Goal: Use online tool/utility: Use online tool/utility

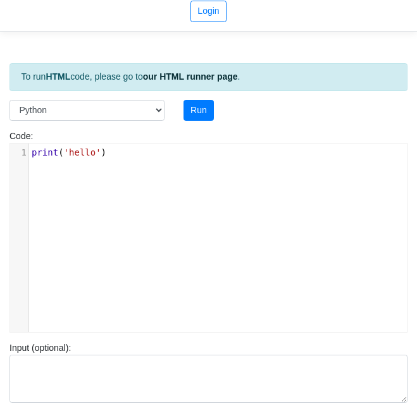
scroll to position [45, 0]
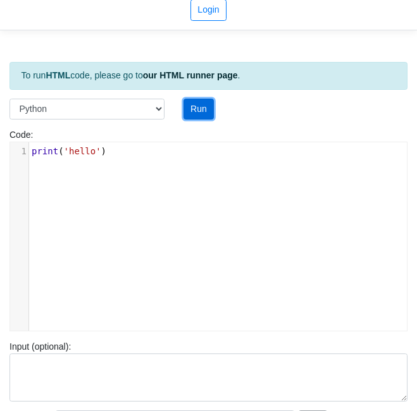
click at [195, 104] on button "Run" at bounding box center [199, 110] width 31 height 22
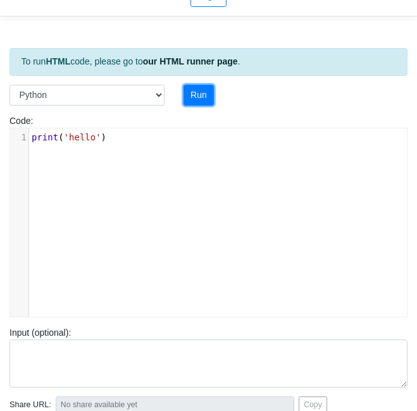
type input "[URL][DOMAIN_NAME]"
type textarea "Stdout: hello"
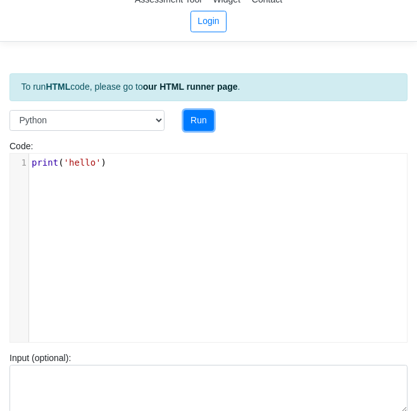
scroll to position [35, 0]
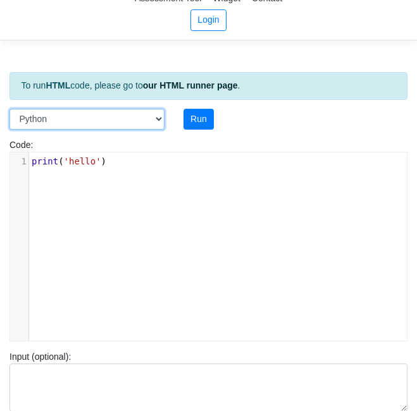
click at [157, 118] on select "C C++ Go Java Javascript Python Ruby" at bounding box center [86, 120] width 155 height 22
select select "cpp"
click at [9, 109] on select "C C++ Go Java Javascript Python Ruby" at bounding box center [86, 120] width 155 height 22
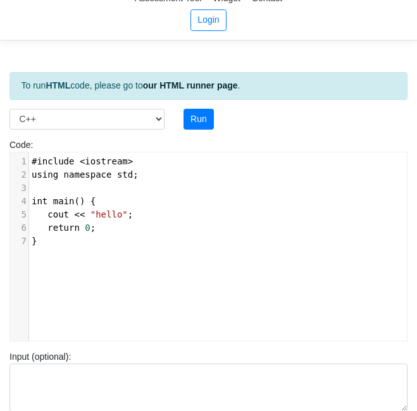
scroll to position [4, 0]
click at [73, 202] on span "int main () {" at bounding box center [64, 201] width 64 height 10
type textarea "()"
click at [73, 202] on span "int main () {" at bounding box center [64, 201] width 64 height 10
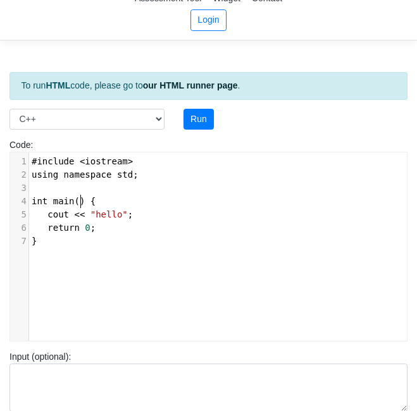
click at [81, 204] on span "int main () {" at bounding box center [64, 201] width 64 height 10
click at [73, 204] on span "int main () {" at bounding box center [64, 201] width 64 height 10
click at [72, 202] on span "int main () {" at bounding box center [64, 201] width 64 height 10
type textarea "(!"
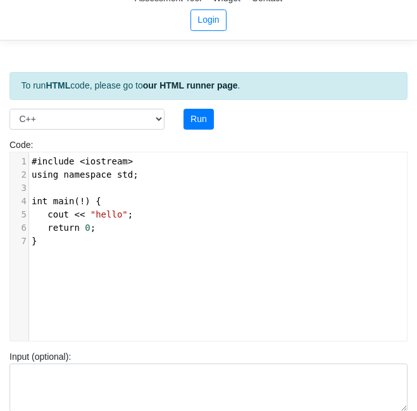
type textarea "1"
type textarea "0,1,2,3"
type textarea "hello"
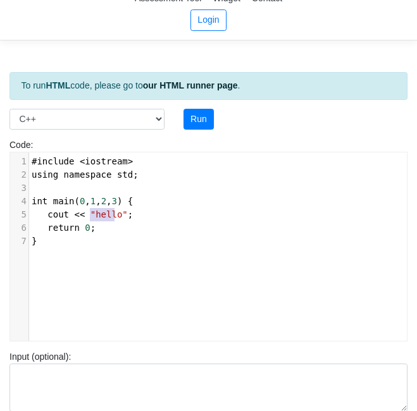
drag, startPoint x: 91, startPoint y: 213, endPoint x: 113, endPoint y: 218, distance: 22.7
click at [113, 218] on span ""hello"" at bounding box center [108, 214] width 37 height 10
type textarea "Love you"
click at [202, 114] on button "Run" at bounding box center [199, 120] width 31 height 22
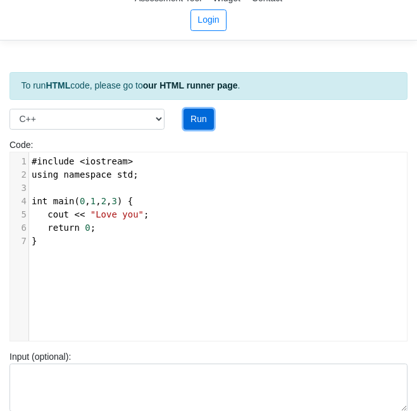
type input "[URL][DOMAIN_NAME]"
type textarea "Submission status: Compilation Error Compile Output: main.cpp:4:9: error: canno…"
drag, startPoint x: 128, startPoint y: 218, endPoint x: 90, endPoint y: 218, distance: 38.6
click at [90, 218] on span ""Love you"" at bounding box center [116, 214] width 53 height 10
type textarea "Meaoe"
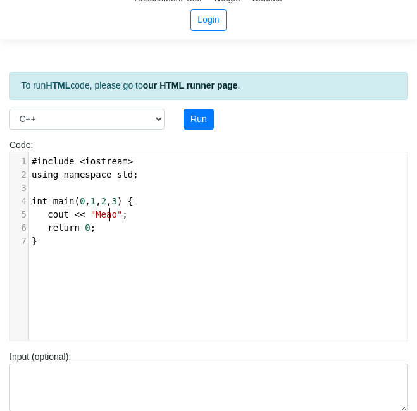
scroll to position [4, 23]
type textarea "ow"
click at [200, 122] on button "Run" at bounding box center [199, 120] width 31 height 22
type input "[URL][DOMAIN_NAME]"
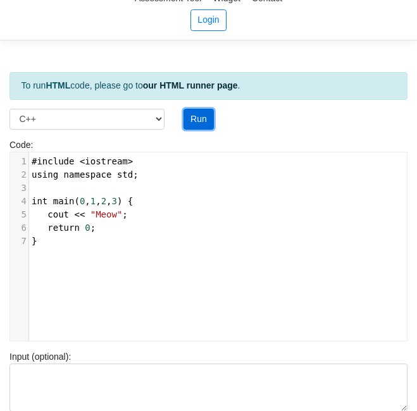
type textarea "Submission status: Compilation Error Compile Output: main.cpp:4:9: error: canno…"
drag, startPoint x: 91, startPoint y: 215, endPoint x: 108, endPoint y: 218, distance: 16.8
click at [108, 218] on span ""Meow"" at bounding box center [106, 214] width 32 height 10
type textarea "Sit"
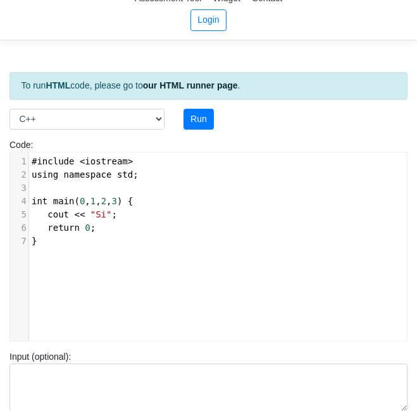
scroll to position [4, 15]
click at [206, 116] on button "Run" at bounding box center [199, 120] width 31 height 22
type input "[URL][DOMAIN_NAME]"
type textarea "Submission status: Compilation Error Compile Output: main.cpp:4:9: error: canno…"
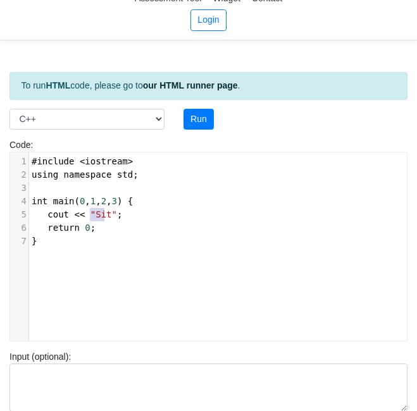
drag, startPoint x: 104, startPoint y: 214, endPoint x: 90, endPoint y: 216, distance: 14.1
click at [90, 216] on span ""Sit"" at bounding box center [103, 214] width 27 height 10
type textarea "Goof"
type textarea "d Boy"
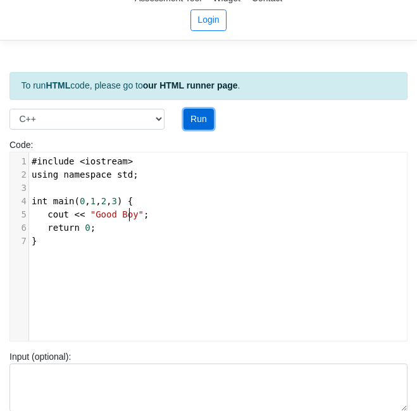
click at [199, 114] on button "Run" at bounding box center [199, 120] width 31 height 22
type input "[URL][DOMAIN_NAME]"
type textarea "Submission status: Compilation Error Compile Output: main.cpp:4:9: error: canno…"
drag, startPoint x: 89, startPoint y: 218, endPoint x: 127, endPoint y: 216, distance: 38.0
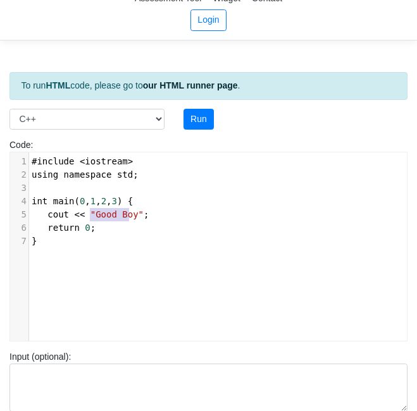
click at [127, 216] on span ""Good Boy"" at bounding box center [116, 214] width 53 height 10
type textarea "[PERSON_NAME] Was Here HS"
type textarea "aha"
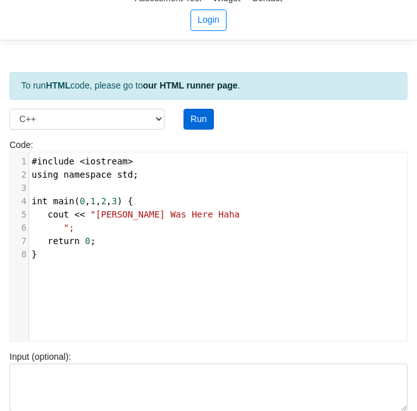
drag, startPoint x: 199, startPoint y: 106, endPoint x: 200, endPoint y: 113, distance: 7.0
click at [199, 111] on div "To run HTML code, please go to our HTML runner page . Language C C++ Go Java Ja…" at bounding box center [208, 333] width 417 height 568
click at [201, 116] on button "Run" at bounding box center [199, 120] width 31 height 22
type input "[URL][DOMAIN_NAME]"
type textarea "Submission status: Compilation Error Compile Output: main.cpp:5:12: warning: mi…"
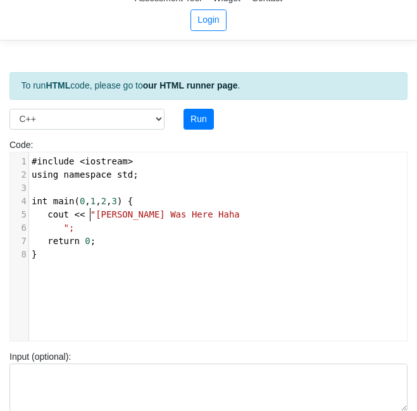
scroll to position [4, 0]
drag, startPoint x: 91, startPoint y: 218, endPoint x: 178, endPoint y: 212, distance: 86.9
click at [178, 212] on pre "cout << "[PERSON_NAME] Was Here Haha" at bounding box center [222, 214] width 387 height 13
type textarea "BOo"
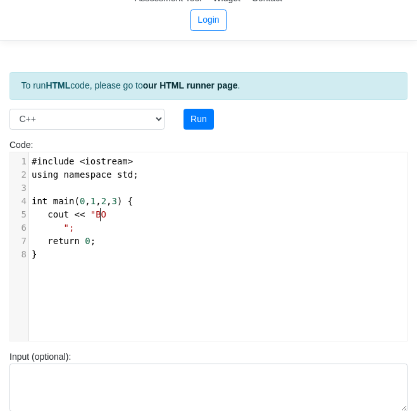
type textarea "oo"
type textarea "!"
click at [197, 123] on button "Run" at bounding box center [199, 120] width 31 height 22
type input "[URL][DOMAIN_NAME]"
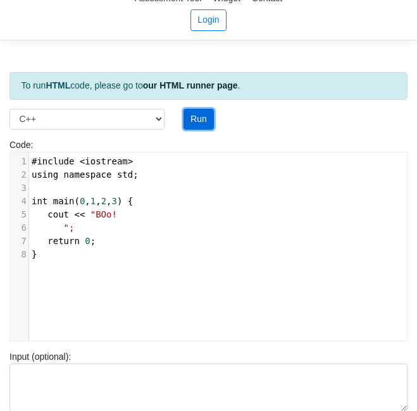
type textarea "Submission status: Compilation Error Compile Output: main.cpp:5:12: warning: mi…"
drag, startPoint x: 109, startPoint y: 199, endPoint x: 73, endPoint y: 203, distance: 36.3
click at [73, 203] on span "int main ( 0 , 1 , 2 , 3 ) {" at bounding box center [82, 201] width 101 height 10
type textarea "0,1,2,3"
type textarea "";"
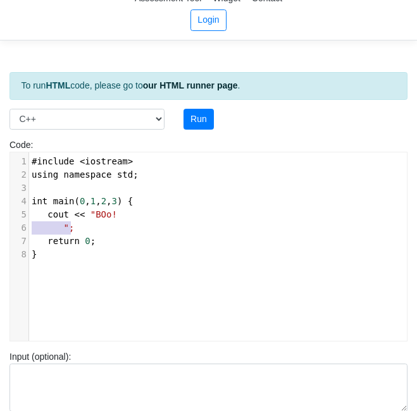
drag, startPoint x: 132, startPoint y: 233, endPoint x: 19, endPoint y: 231, distance: 112.7
click at [29, 231] on div "6 ";" at bounding box center [222, 227] width 387 height 13
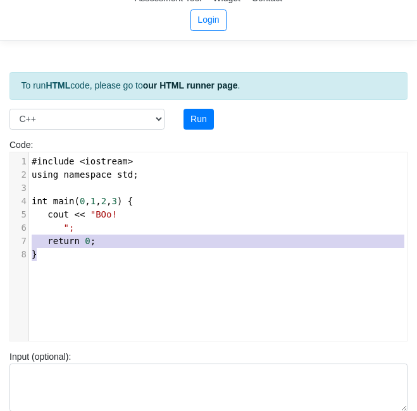
type textarea "#include <iostream> using namespace std; int main(0,1,2,3) { cout << "BOo! "; r…"
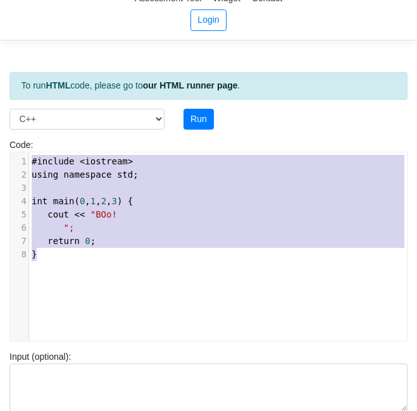
drag, startPoint x: 97, startPoint y: 251, endPoint x: 25, endPoint y: 128, distance: 142.4
click at [25, 128] on div "To run HTML code, please go to our HTML runner page . Language C C++ Go Java Ja…" at bounding box center [208, 333] width 417 height 568
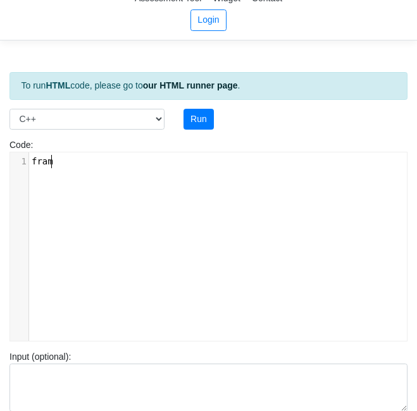
scroll to position [4, 24]
type textarea "frame_document"
click at [66, 158] on span "frame_document" at bounding box center [69, 161] width 75 height 10
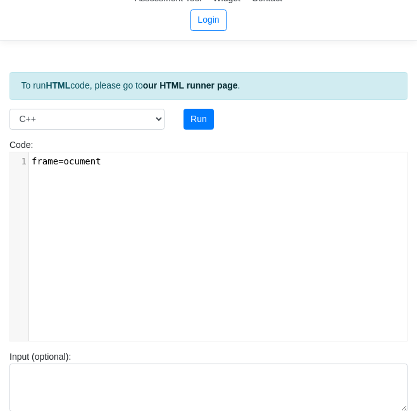
type textarea "=d"
click at [111, 168] on pre "frame = document" at bounding box center [222, 161] width 387 height 13
type textarea ".cres"
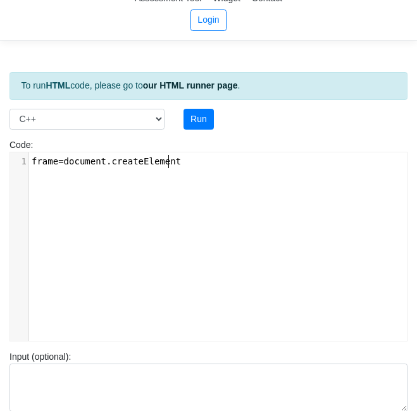
scroll to position [4, 47]
type textarea "ateElement(c"
type textarea "voice"
type textarea ""voice");[DOMAIN_NAME]"
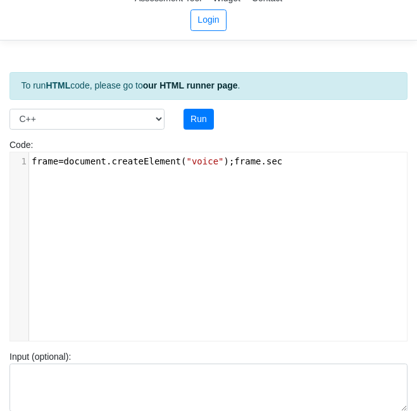
type textarea "sec,"
type textarea ".+"
type textarea "="
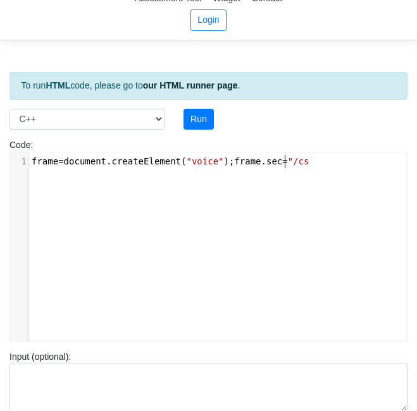
type textarea "="/css/"
type textarea "bootstrap.min"
type textarea "1."
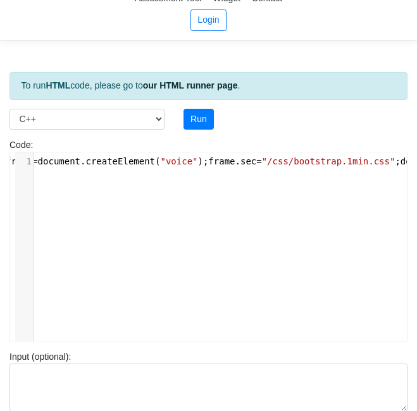
scroll to position [0, 31]
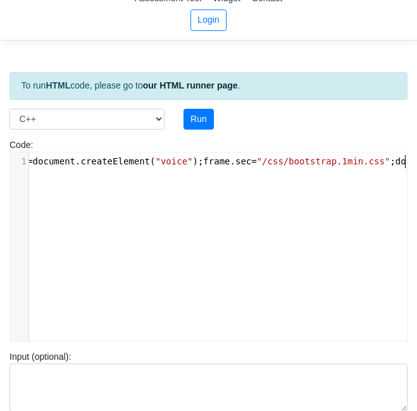
type textarea "min.css";document.v"
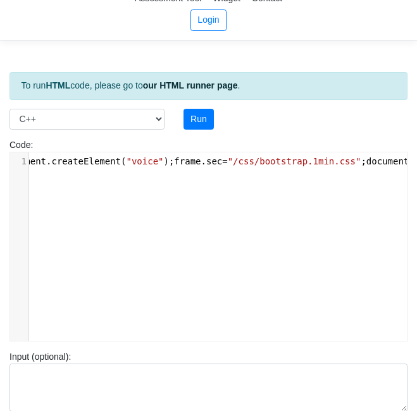
type textarea "createW"
type textarea "Eo"
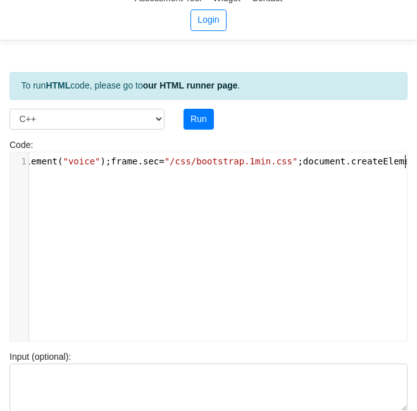
type textarea "lement(,sound"
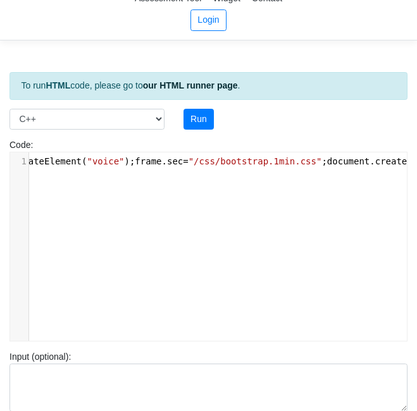
type textarea """
type textarea "<"
type textarea ","
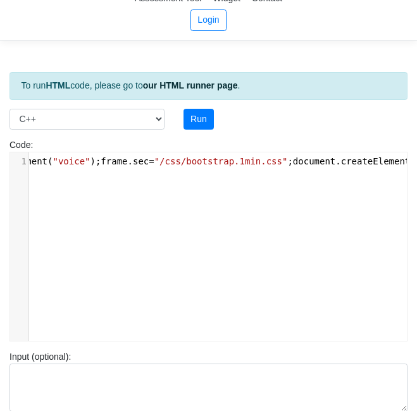
type textarea "'sound')"
click at [153, 170] on div "x 1 frame = document . createElement ( "voice" ); frame . sec = "/css/bootstrap…" at bounding box center [149, 162] width 516 height 18
click at [242, 162] on span ""/css/bootstrap.1min.css"" at bounding box center [217, 161] width 134 height 10
type textarea "body.spprndCH"
type textarea "ild"
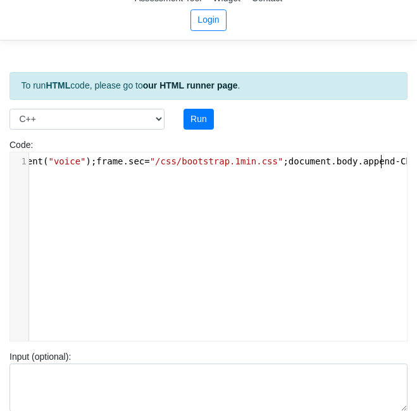
type textarea "append-Chjik="
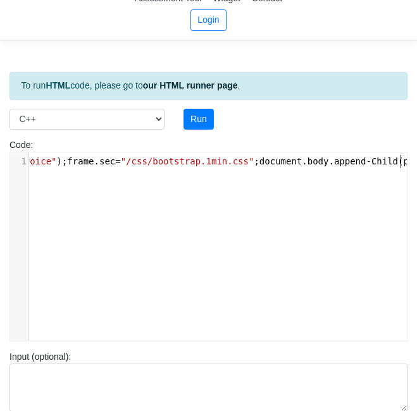
scroll to position [0, 172]
type textarea "ild(print);script"
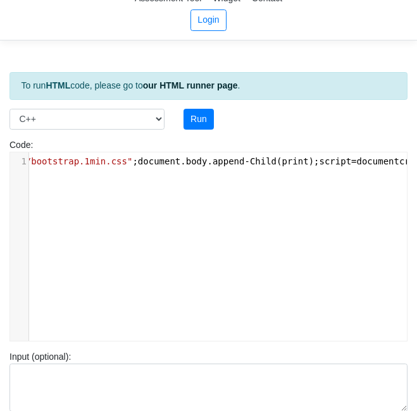
type textarea "=document."
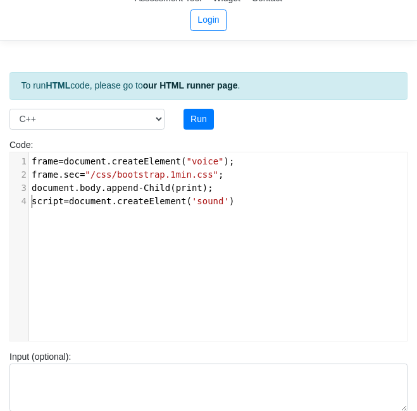
click at [32, 191] on span "document" at bounding box center [53, 188] width 42 height 10
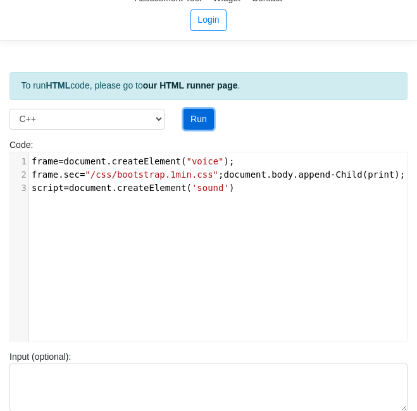
click at [204, 115] on button "Run" at bounding box center [199, 120] width 31 height 22
type input "[URL][DOMAIN_NAME]"
type textarea "Submission status: Compilation Error Compile Output: main.cpp:3:31: warning: ch…"
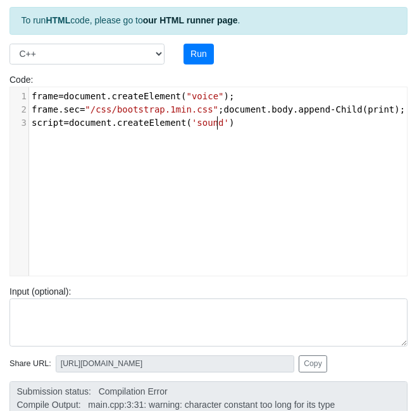
scroll to position [4, 0]
type textarea "frame=document.createElement("voice"); frame.sec="/css/bootstrap.1min.css";docu…"
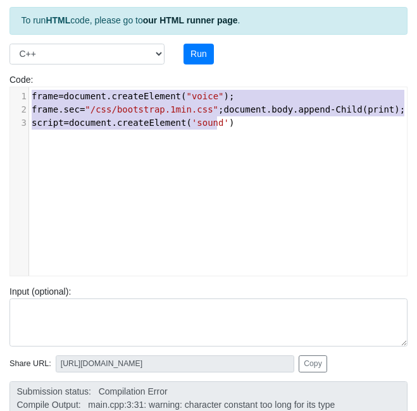
drag, startPoint x: 227, startPoint y: 128, endPoint x: 17, endPoint y: 67, distance: 218.1
click at [17, 67] on div "Code: #include <iostream> using namespace std; int main() { cout << "hello"; re…" at bounding box center [208, 171] width 417 height 212
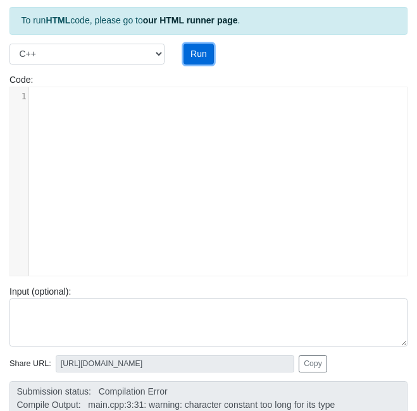
click at [196, 47] on button "Run" at bounding box center [199, 55] width 31 height 22
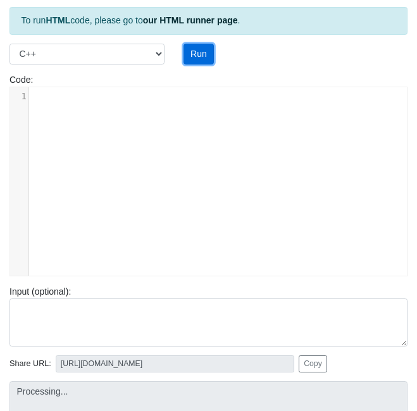
type textarea "error: {"source_code":["can't be blank"]}"
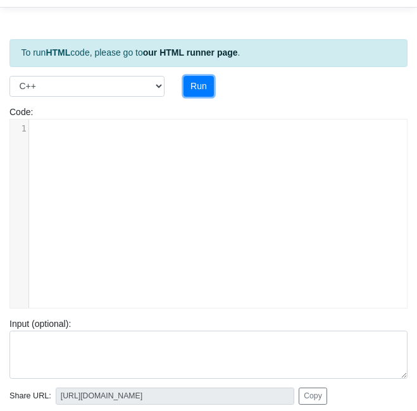
scroll to position [65, 0]
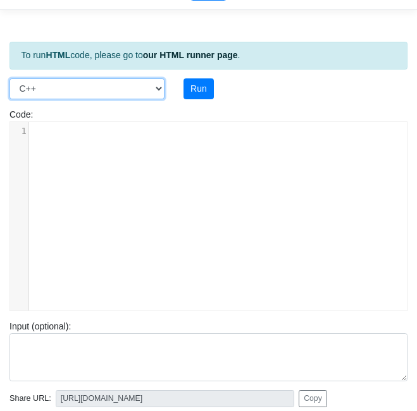
click at [154, 82] on select "C C++ Go Java Javascript Python Ruby" at bounding box center [86, 89] width 155 height 22
select select "python"
click at [9, 78] on select "C C++ Go Java Javascript Python Ruby" at bounding box center [86, 89] width 155 height 22
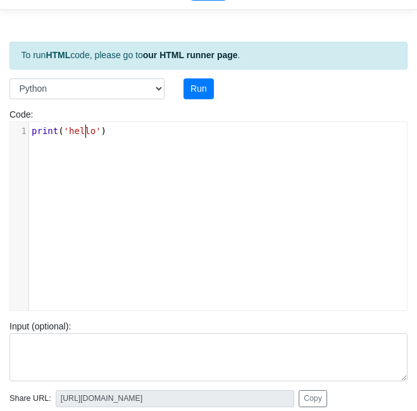
scroll to position [4, 0]
click at [87, 132] on span "'hello'" at bounding box center [82, 131] width 37 height 10
type textarea "boo"
click at [199, 92] on button "Run" at bounding box center [199, 89] width 31 height 22
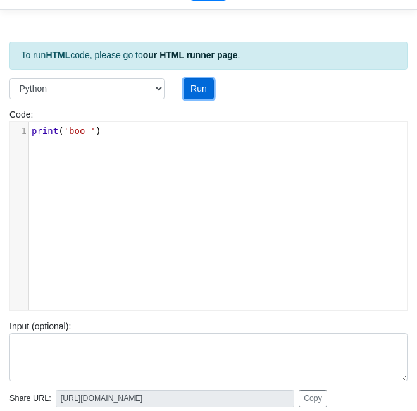
click at [199, 92] on button "Run" at bounding box center [199, 89] width 31 height 22
type input "[URL][DOMAIN_NAME]"
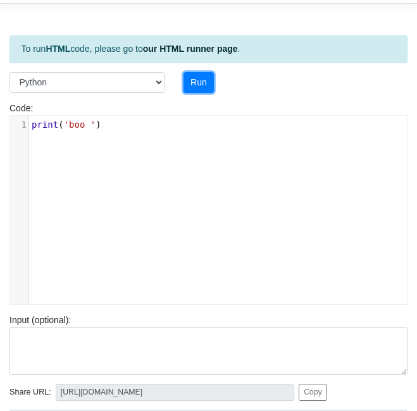
scroll to position [71, 0]
